Goal: Information Seeking & Learning: Learn about a topic

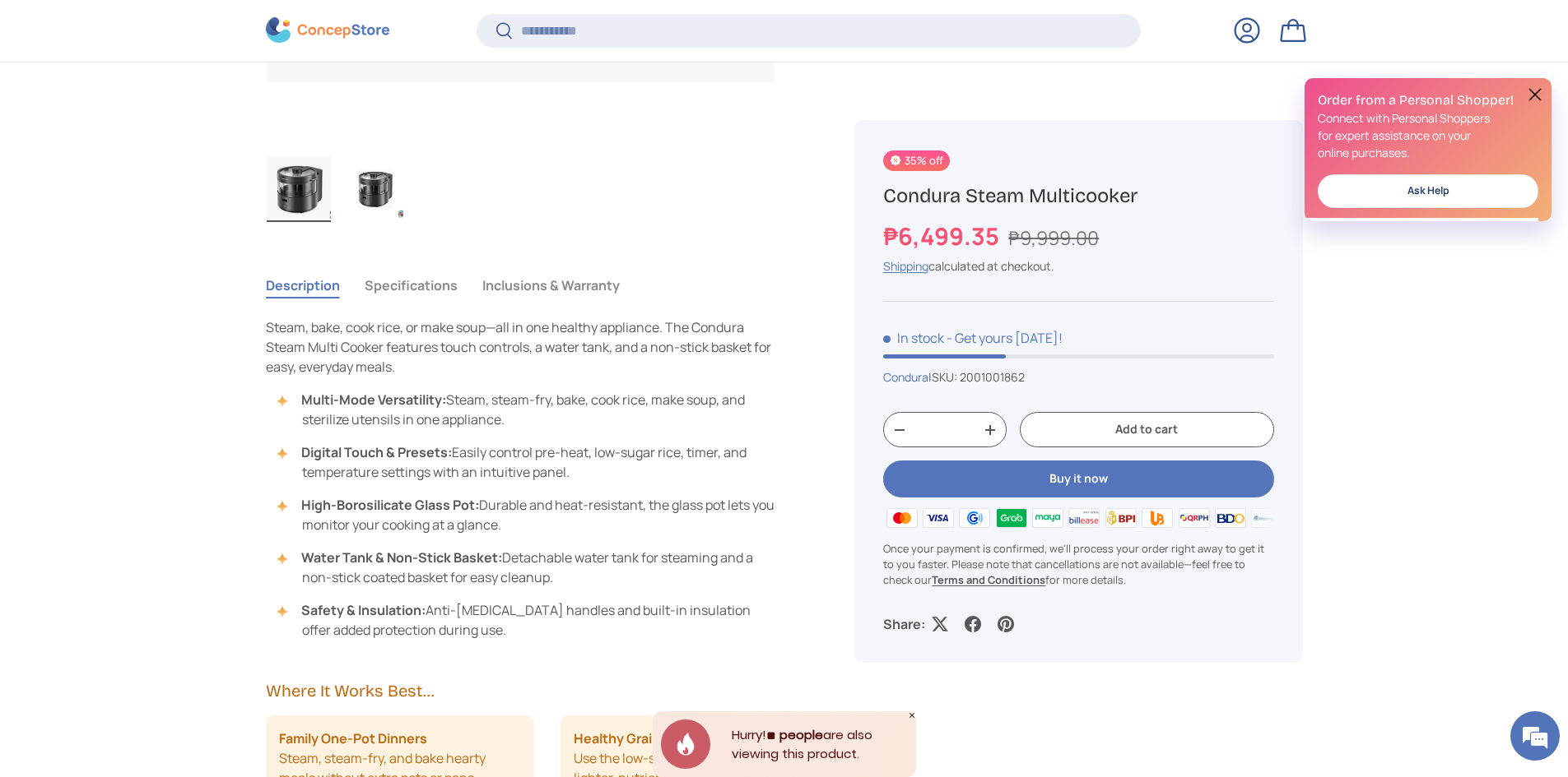
scroll to position [1066, 0]
click at [423, 273] on button "Specifications" at bounding box center [410, 284] width 93 height 38
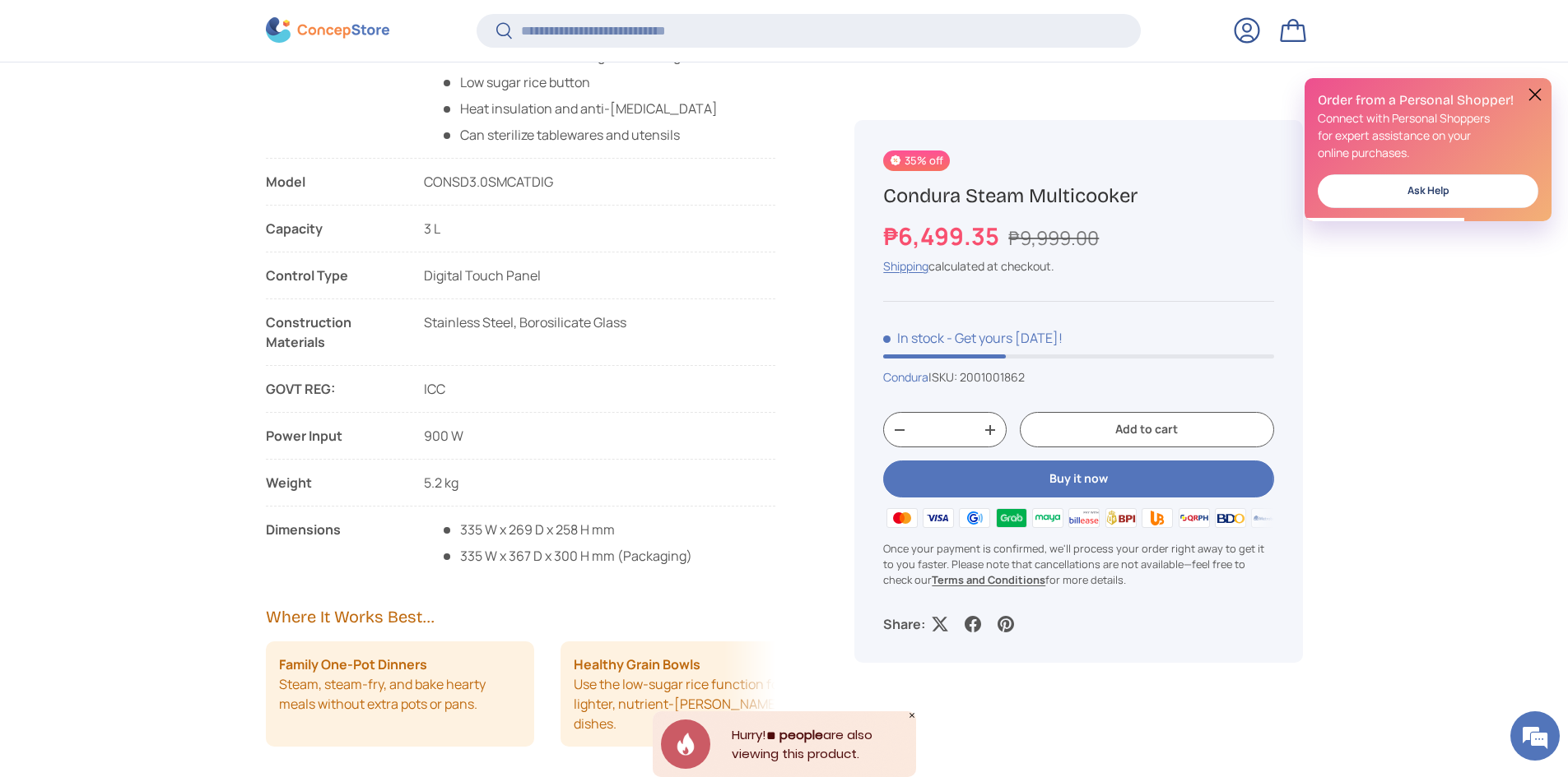
scroll to position [1395, 0]
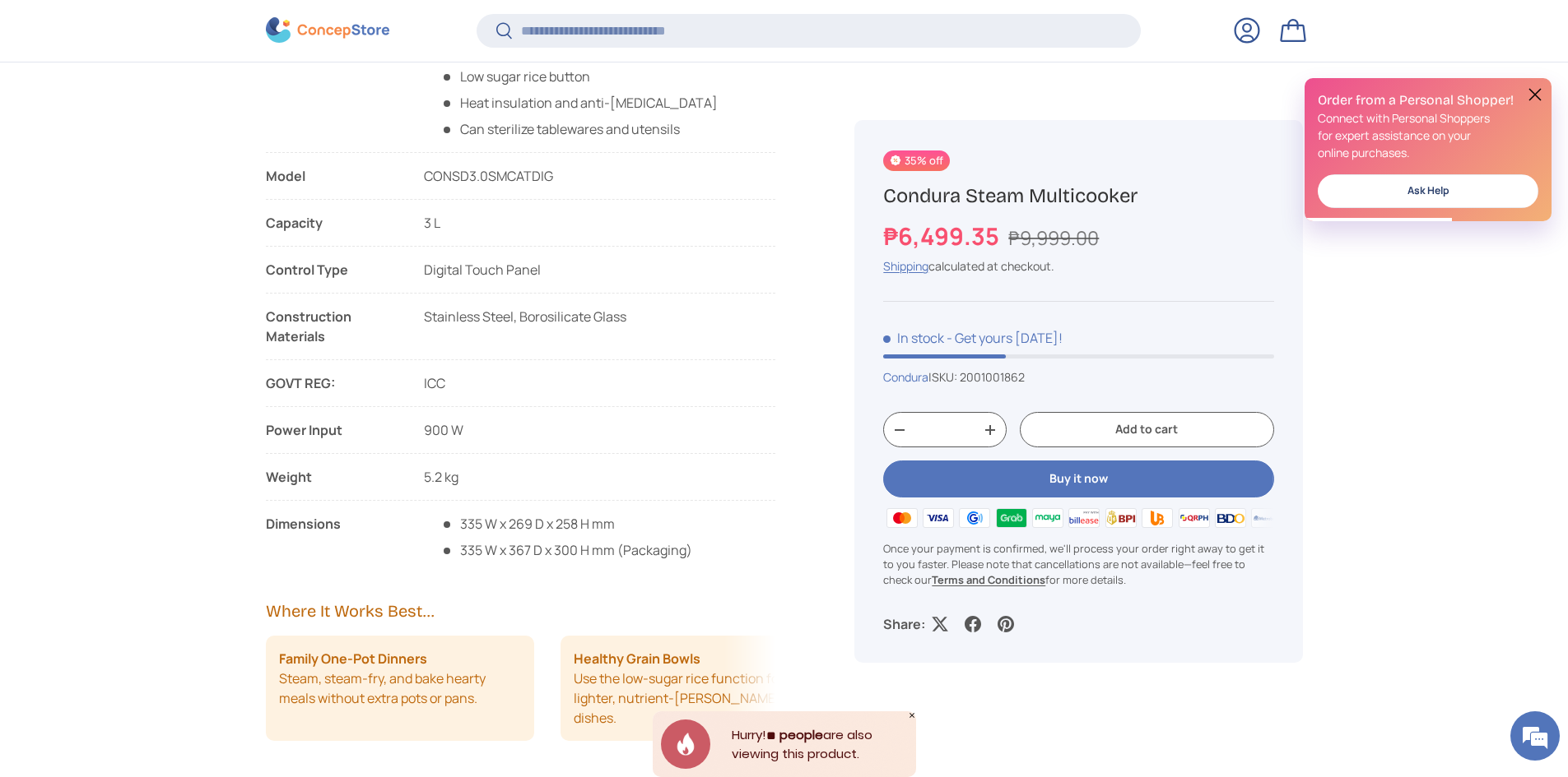
click at [622, 466] on ul "Features List Digital touch buttons High borosilicate glass pot Water tank for …" at bounding box center [521, 274] width 510 height 573
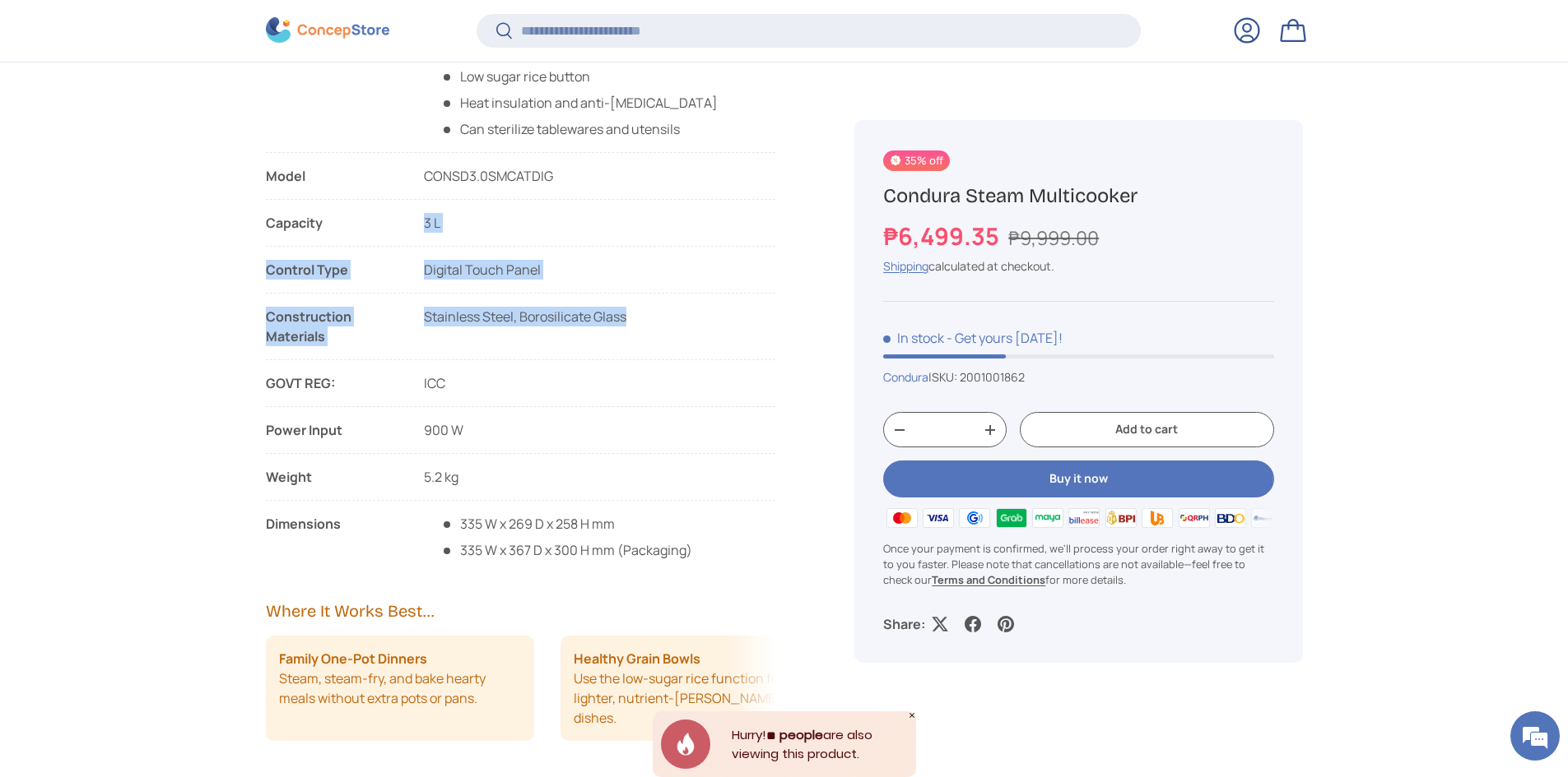
drag, startPoint x: 418, startPoint y: 220, endPoint x: 641, endPoint y: 338, distance: 252.3
click at [641, 338] on ul "Features List Digital touch buttons High borosilicate glass pot Water tank for …" at bounding box center [521, 274] width 510 height 573
click at [436, 327] on div "Stainless Steel, Borosilicate Glass" at bounding box center [525, 326] width 203 height 39
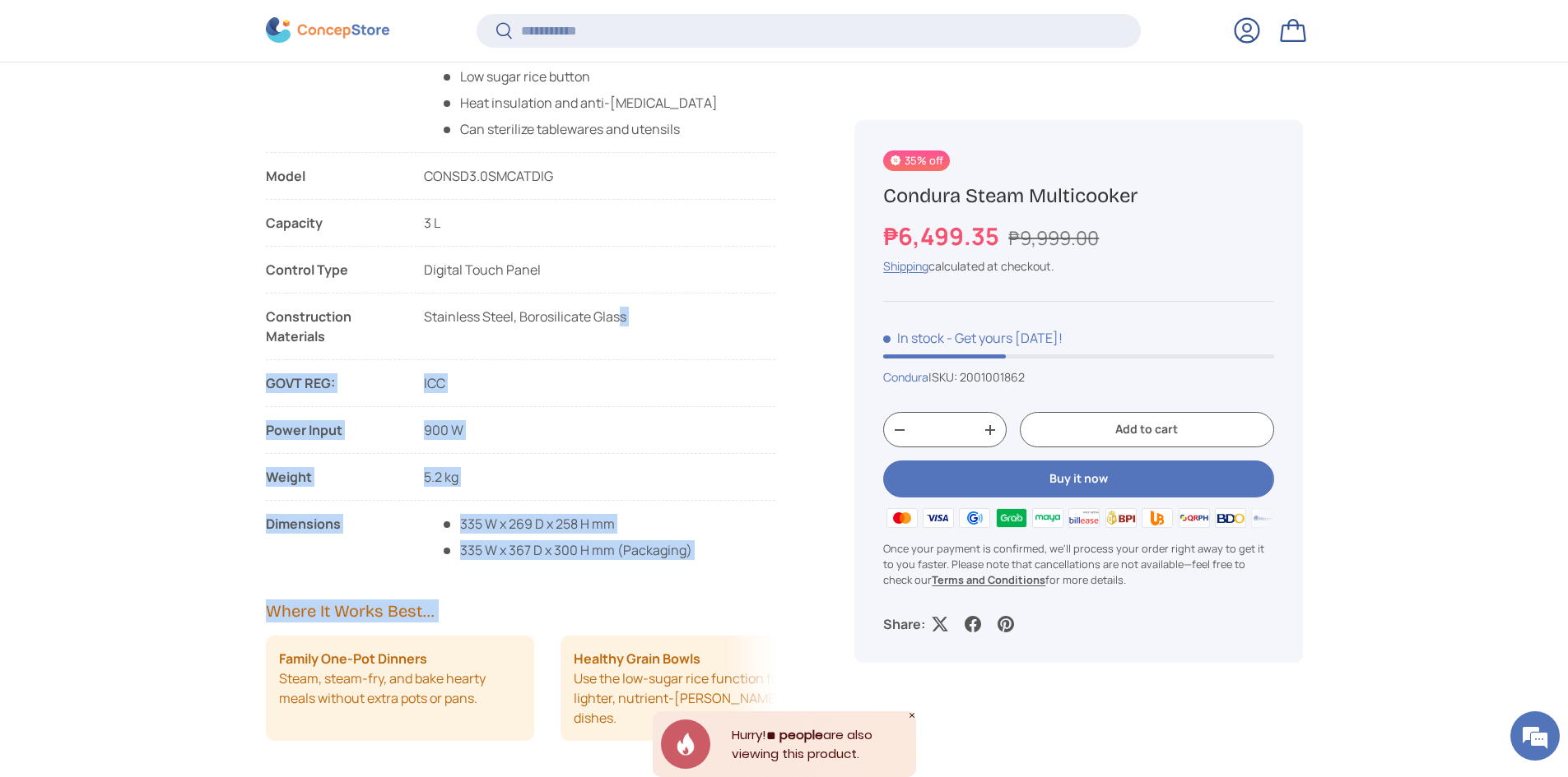
drag, startPoint x: 264, startPoint y: 267, endPoint x: 620, endPoint y: 319, distance: 359.8
click at [620, 319] on main "Home Condura Steam Multicooker Explore different ways of cooking Let your creat…" at bounding box center [784, 784] width 1568 height 4084
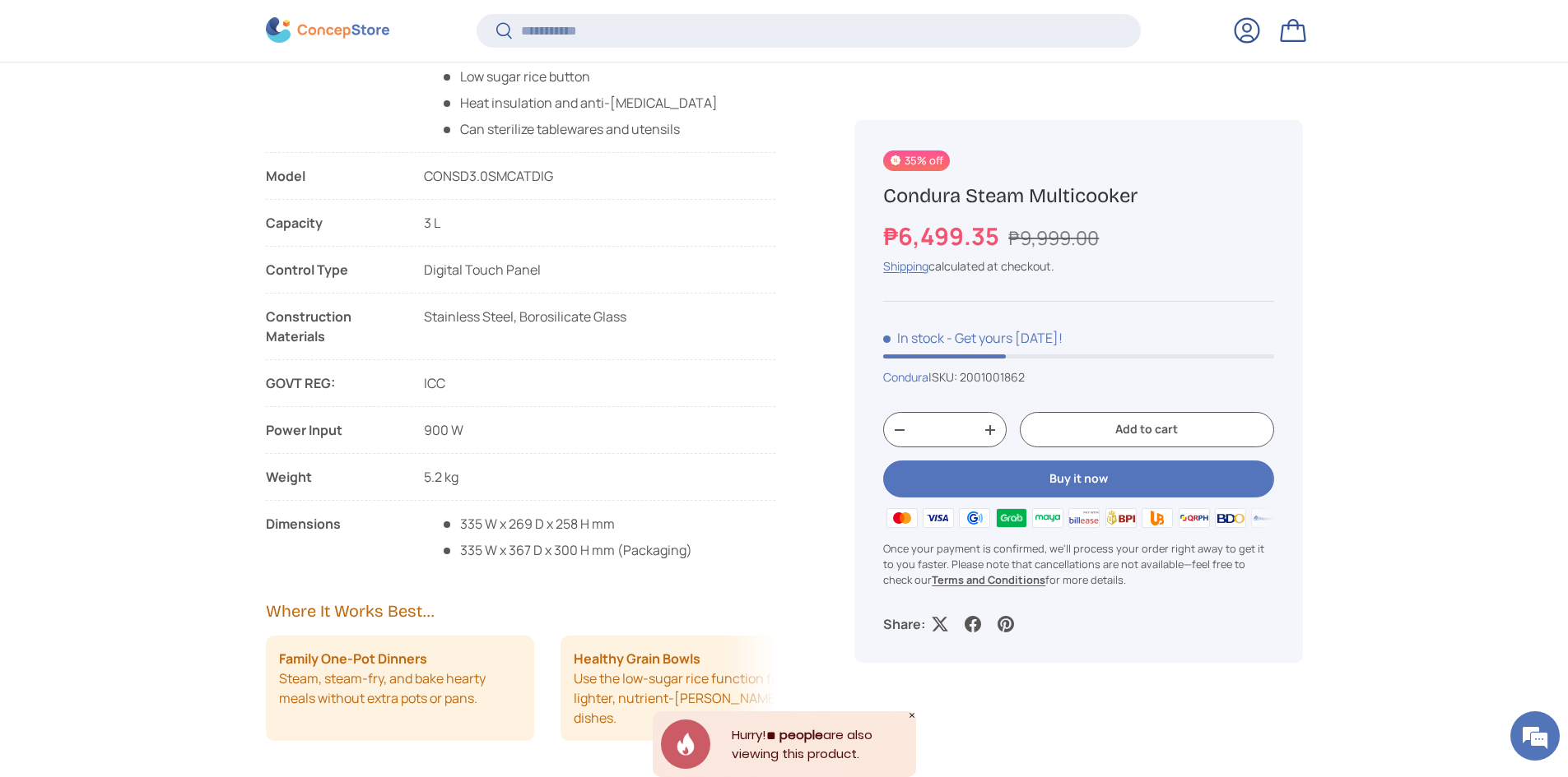
click at [594, 318] on span "Stainless Steel, Borosilicate Glass" at bounding box center [525, 316] width 203 height 18
drag, startPoint x: 267, startPoint y: 271, endPoint x: 630, endPoint y: 306, distance: 364.7
click at [630, 306] on ul "Features List Digital touch buttons High borosilicate glass pot Water tank for …" at bounding box center [521, 274] width 510 height 573
copy ul "Control Type Digital Touch Panel Construction Materials Stainless Steel, Borosi…"
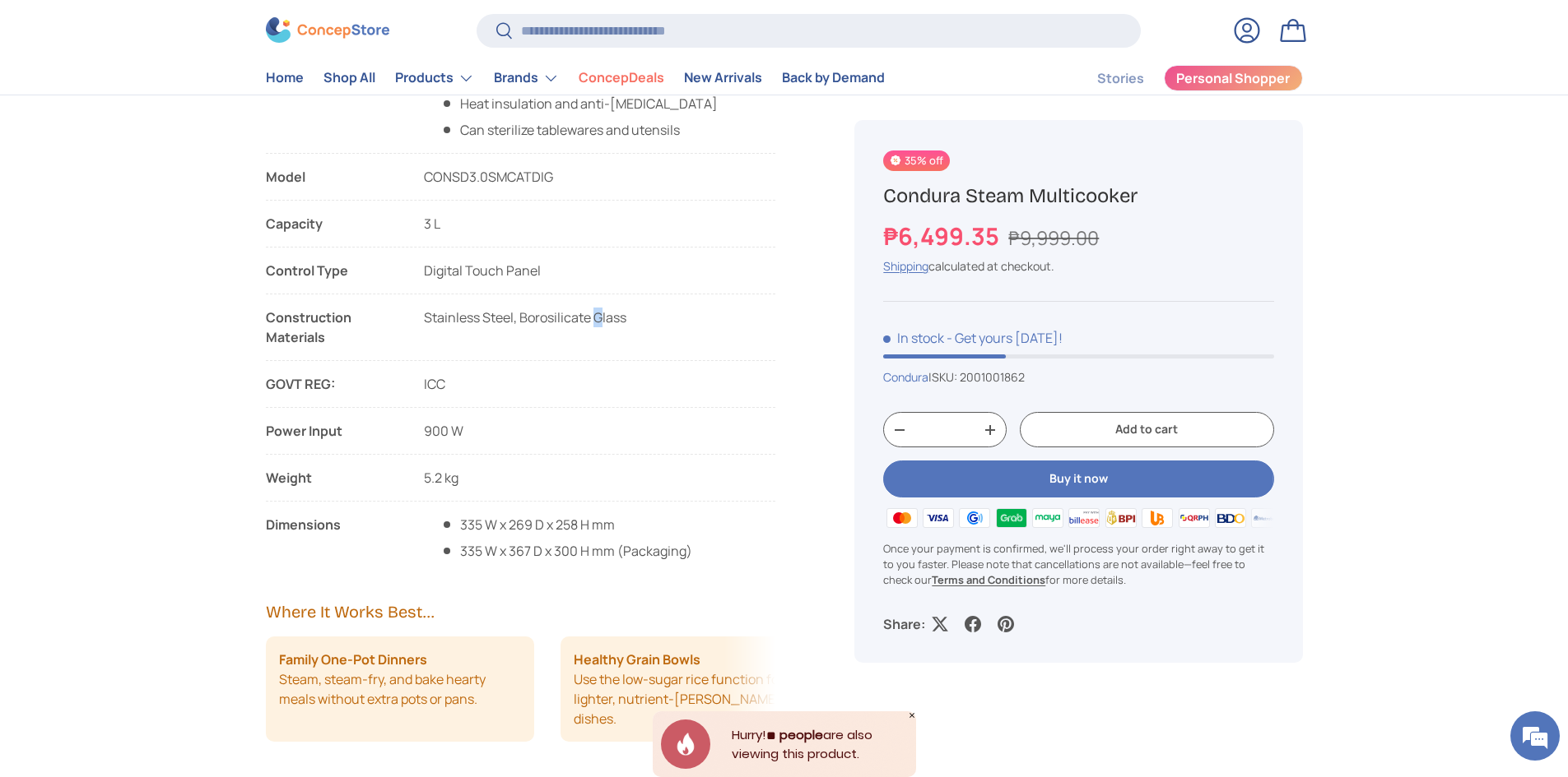
scroll to position [1069, 0]
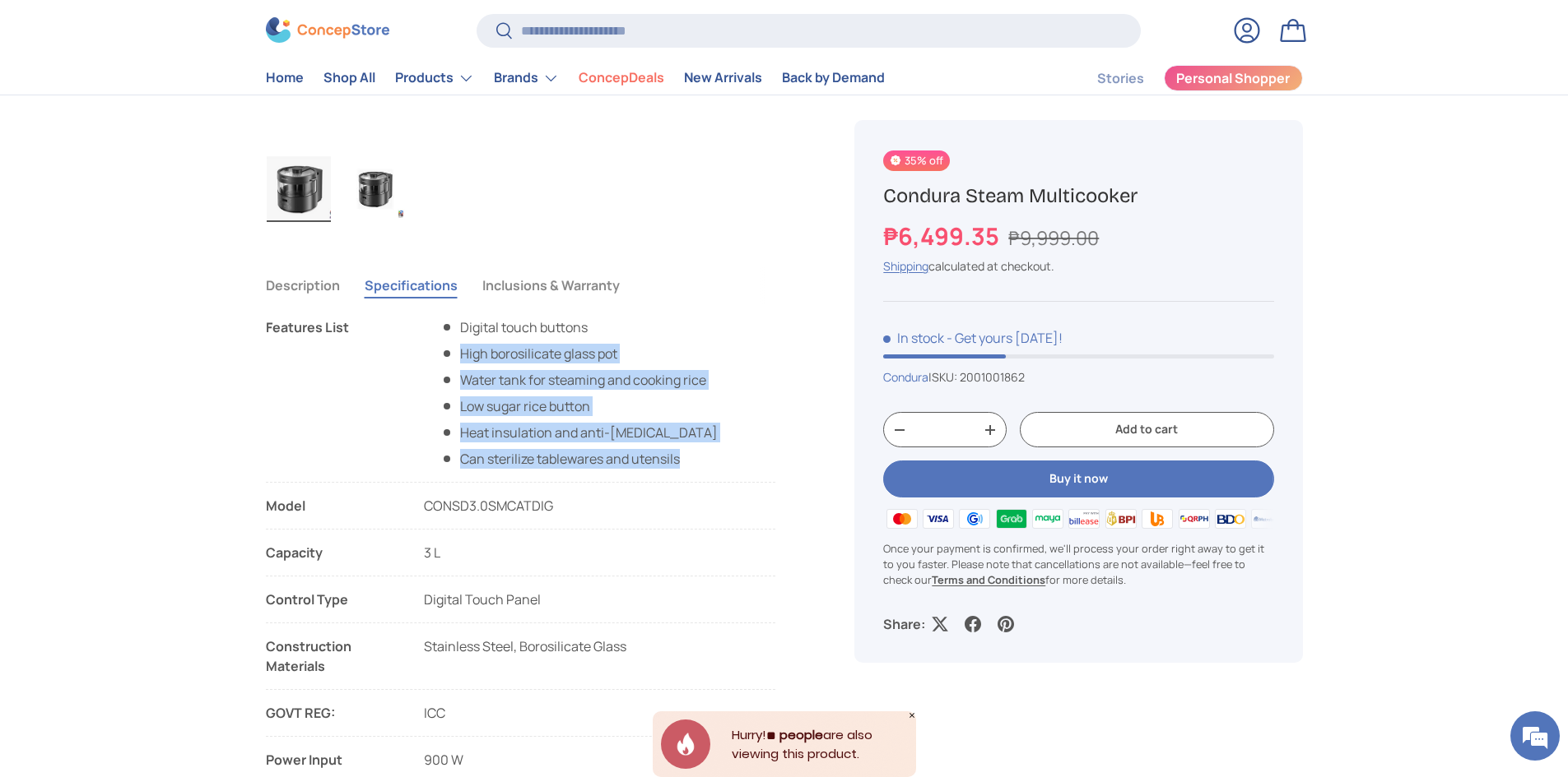
drag, startPoint x: 696, startPoint y: 464, endPoint x: 455, endPoint y: 352, distance: 265.8
click at [455, 352] on ul "Digital touch buttons High borosilicate glass pot Water tank for steaming and c…" at bounding box center [570, 393] width 294 height 151
copy ul "High borosilicate glass pot Water tank for steaming and cooking rice Low sugar …"
click at [274, 270] on button "Description" at bounding box center [302, 285] width 74 height 38
